Goal: Task Accomplishment & Management: Use online tool/utility

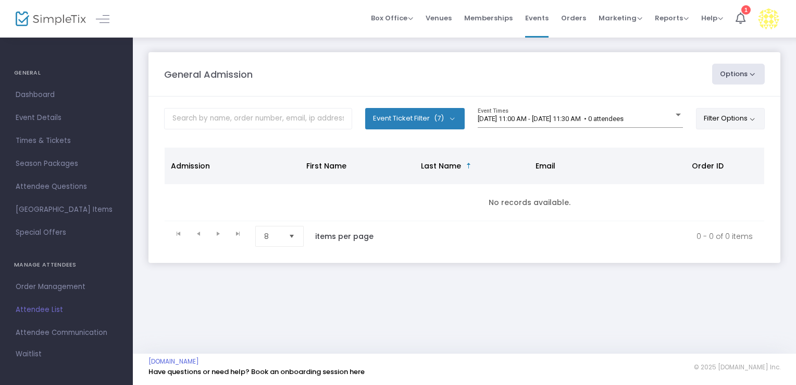
click at [707, 119] on button "Filter Options" at bounding box center [730, 118] width 69 height 21
click at [618, 149] on span at bounding box center [620, 148] width 13 height 13
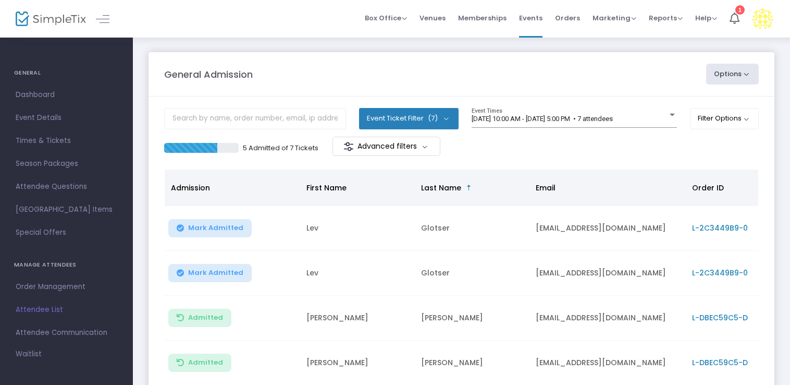
scroll to position [35, 0]
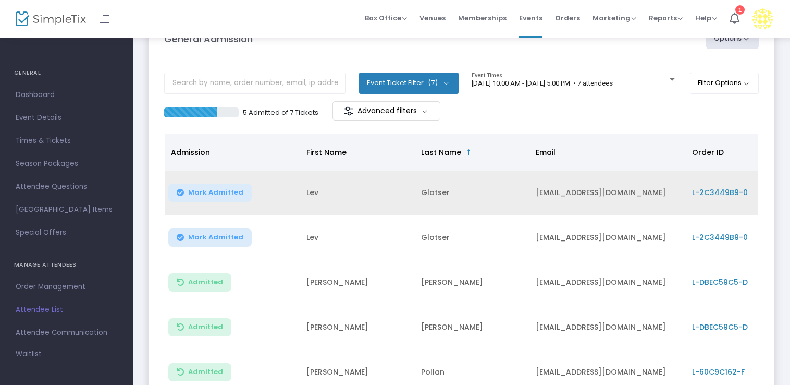
click at [237, 188] on span "Mark Admitted" at bounding box center [215, 192] width 55 height 8
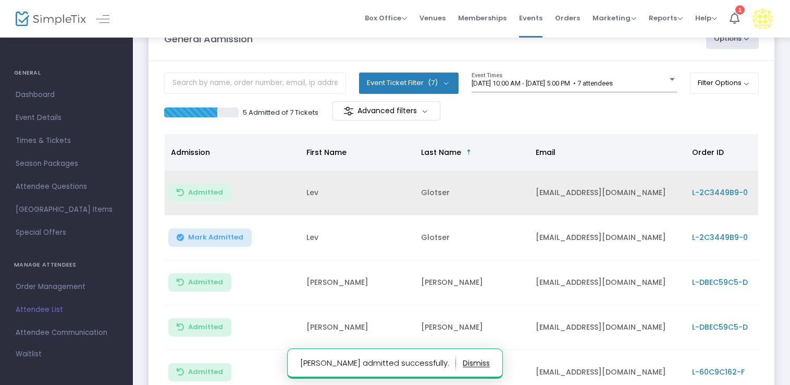
click at [221, 238] on span "Mark Admitted" at bounding box center [215, 237] width 55 height 8
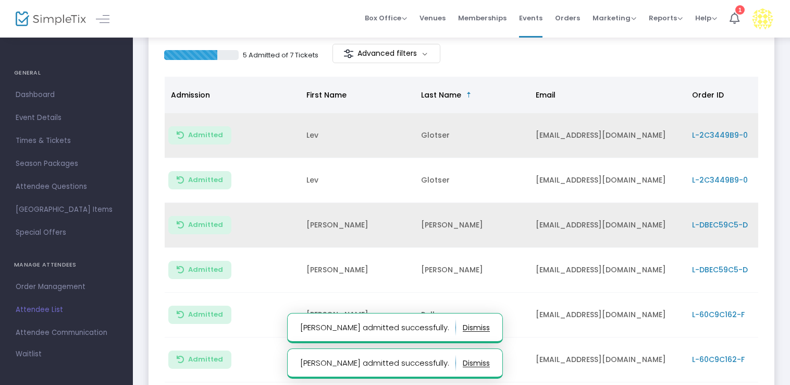
scroll to position [0, 0]
